Goal: Task Accomplishment & Management: Complete application form

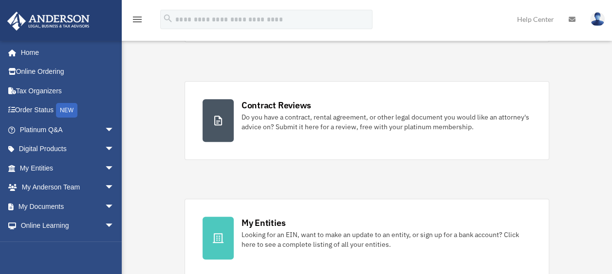
scroll to position [173, 0]
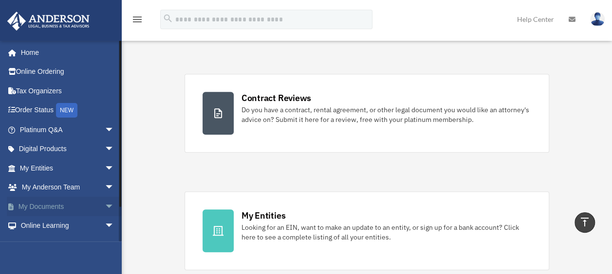
click at [80, 209] on link "My Documents arrow_drop_down" at bounding box center [68, 206] width 122 height 19
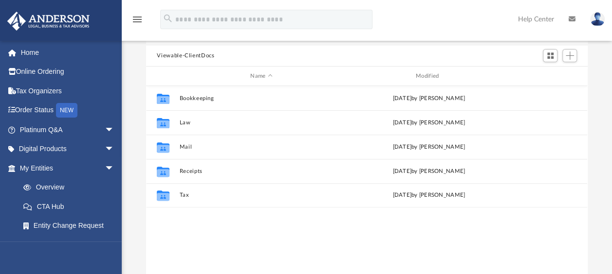
scroll to position [98, 0]
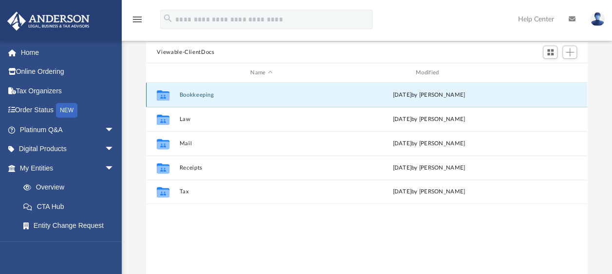
click at [209, 95] on button "Bookkeeping" at bounding box center [261, 95] width 163 height 6
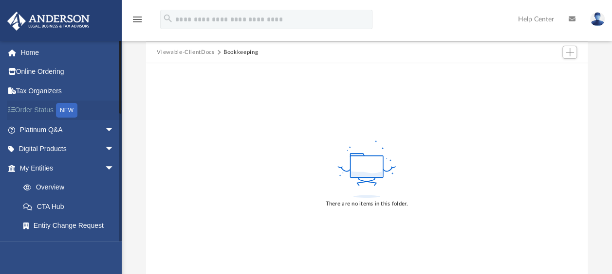
click at [71, 109] on div "NEW" at bounding box center [66, 110] width 21 height 15
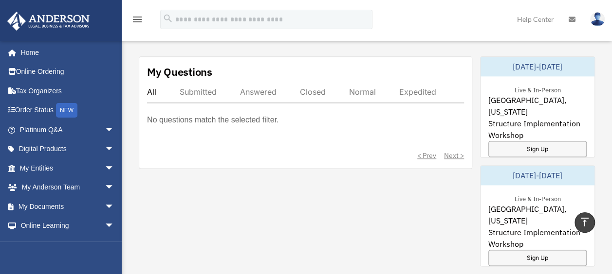
scroll to position [572, 0]
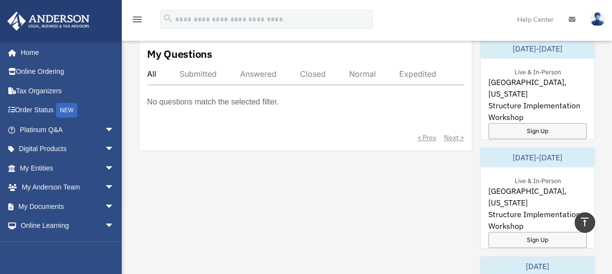
click at [202, 74] on div "Submitted" at bounding box center [198, 74] width 37 height 10
click at [454, 134] on div "< Prev Next >" at bounding box center [305, 138] width 317 height 10
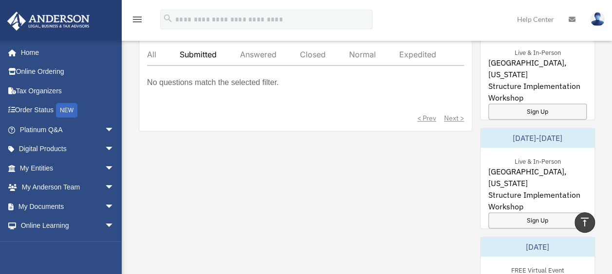
scroll to position [611, 0]
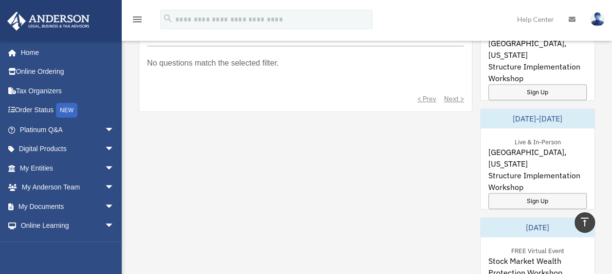
click at [94, 263] on div "hasibur.rahaman001@gmail.com Sign Out hasibur.rahaman001@gmail.com Home Online …" at bounding box center [61, 177] width 122 height 274
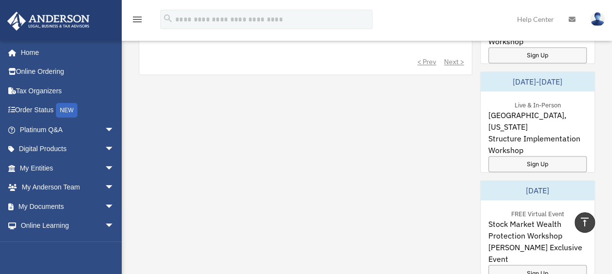
scroll to position [650, 0]
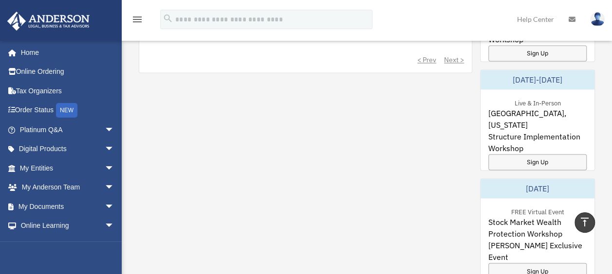
click at [94, 263] on div "hasibur.rahaman001@gmail.com Sign Out hasibur.rahaman001@gmail.com Home Online …" at bounding box center [61, 177] width 122 height 274
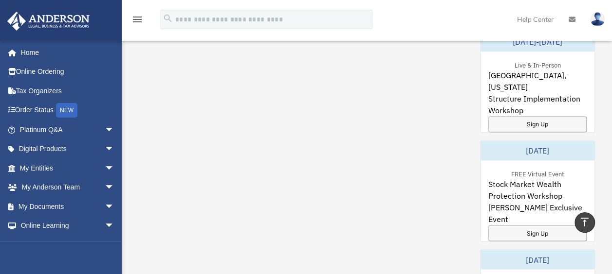
scroll to position [689, 0]
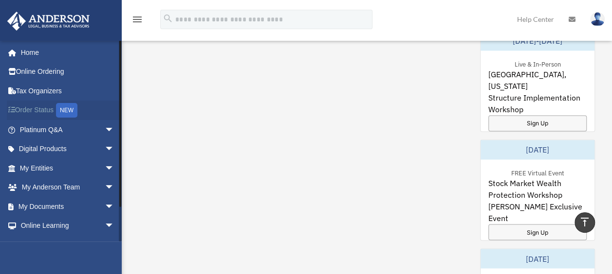
click at [75, 106] on div "NEW" at bounding box center [66, 110] width 21 height 15
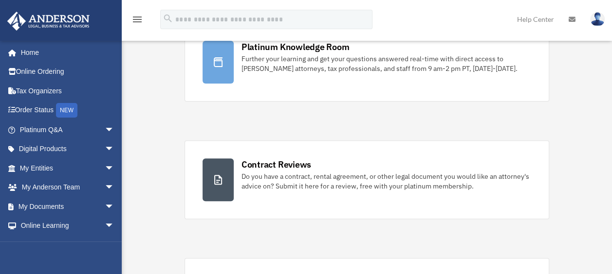
scroll to position [117, 0]
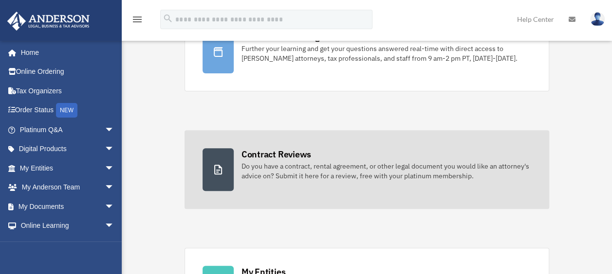
click at [227, 160] on div at bounding box center [217, 169] width 31 height 43
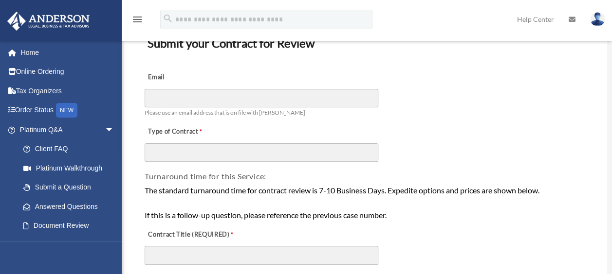
scroll to position [78, 0]
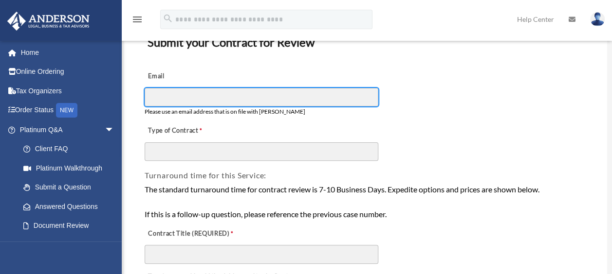
click at [226, 98] on input "Email" at bounding box center [261, 97] width 234 height 18
type input "**********"
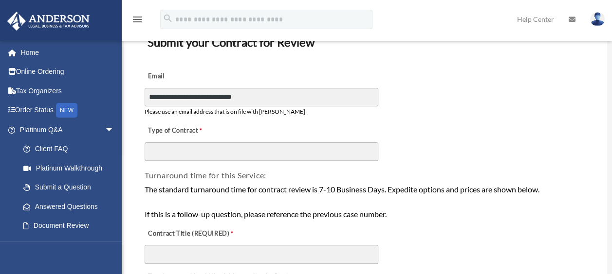
click at [210, 166] on div "Turnaround time for this Service:" at bounding box center [366, 172] width 444 height 20
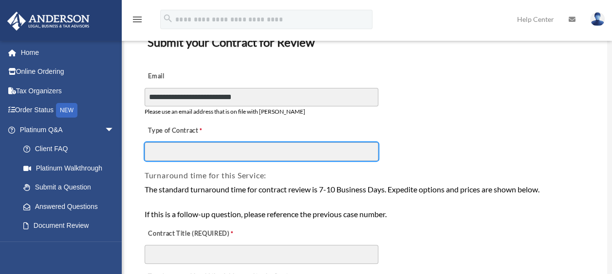
click at [217, 157] on input "Type of Contract" at bounding box center [261, 152] width 234 height 18
type input "**********"
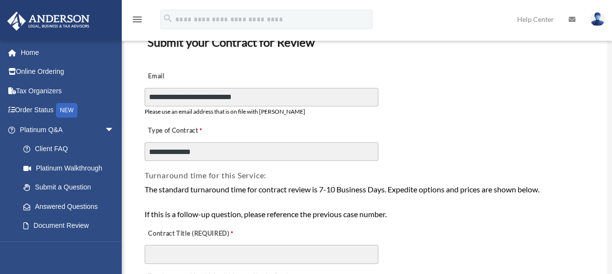
click at [395, 236] on div "Contract Title (REQUIRED)" at bounding box center [366, 242] width 444 height 43
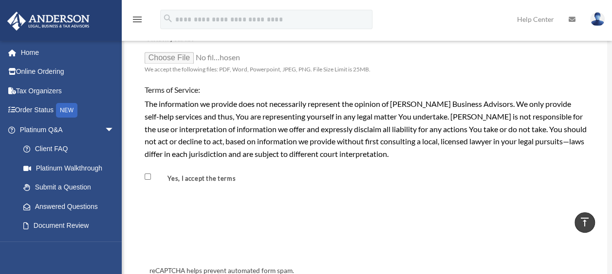
scroll to position [817, 0]
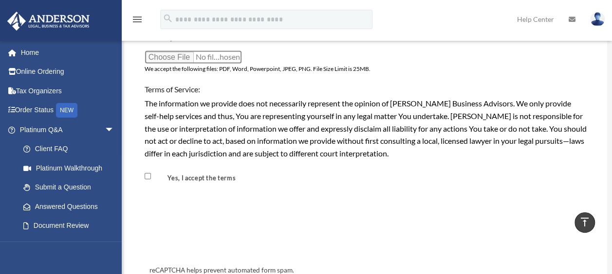
click at [172, 57] on input "Attach your file" at bounding box center [192, 57] width 97 height 14
type input "**********"
click at [372, 197] on div "reCAPTCHA helps prevent automated form spam. The submit button will be disabled…" at bounding box center [365, 247] width 440 height 108
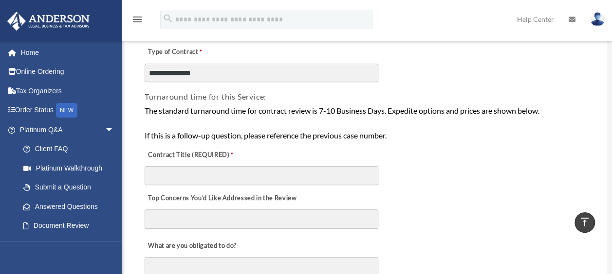
scroll to position [156, 0]
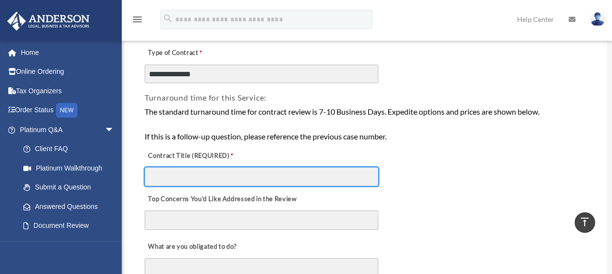
click at [346, 180] on input "Contract Title (REQUIRED)" at bounding box center [261, 176] width 234 height 18
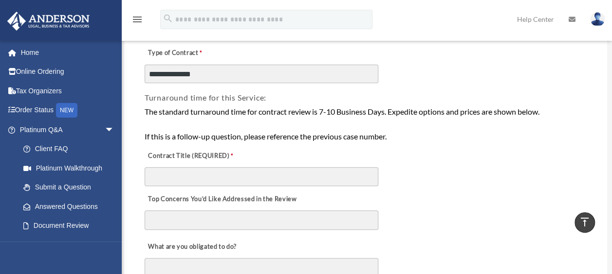
click at [408, 170] on div "Contract Title (REQUIRED)" at bounding box center [366, 165] width 444 height 43
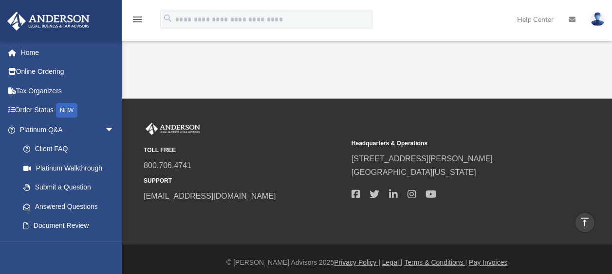
scroll to position [1138, 0]
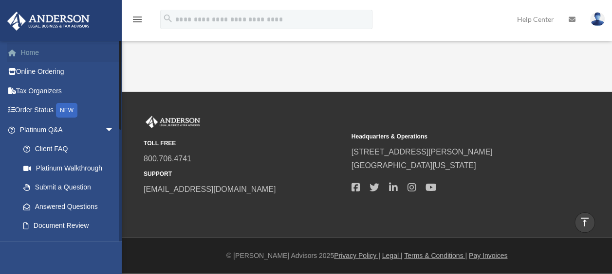
click at [61, 54] on link "Home" at bounding box center [68, 52] width 122 height 19
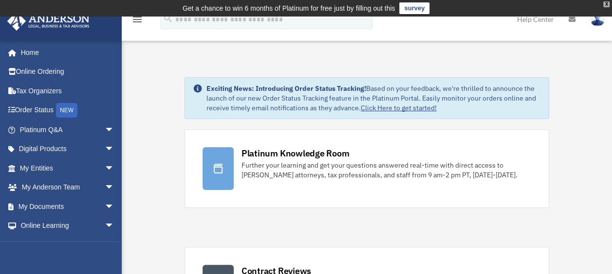
click at [608, 5] on div "X" at bounding box center [606, 4] width 6 height 6
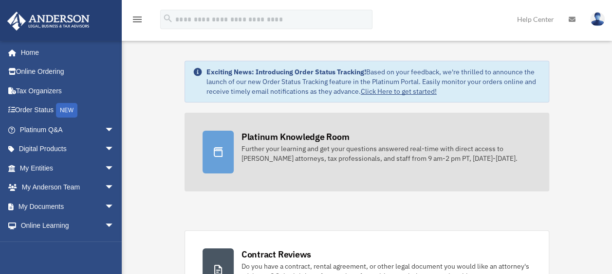
click at [220, 145] on div at bounding box center [217, 152] width 31 height 43
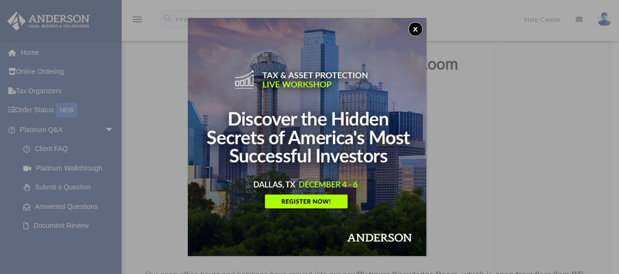
click at [422, 27] on button "x" at bounding box center [415, 29] width 15 height 15
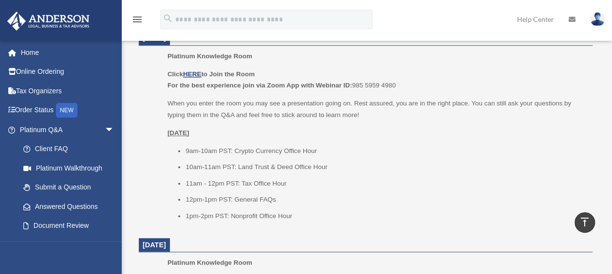
scroll to position [417, 0]
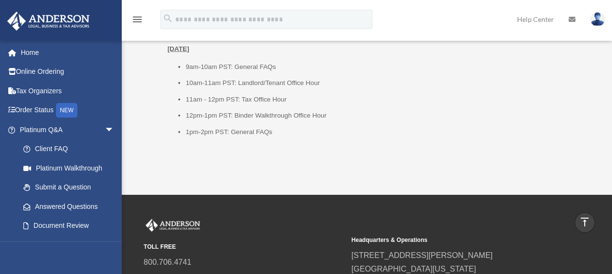
scroll to position [0, 0]
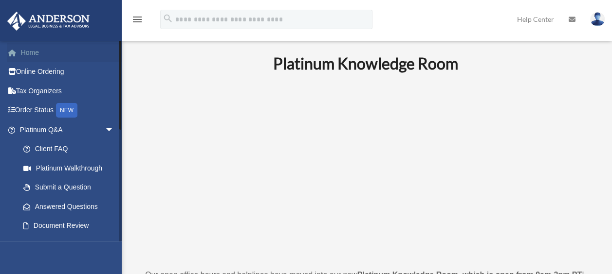
click at [63, 53] on link "Home" at bounding box center [68, 52] width 122 height 19
